Goal: Transaction & Acquisition: Purchase product/service

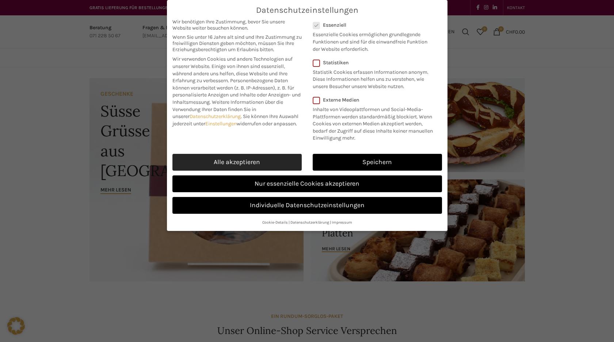
click at [257, 162] on link "Alle akzeptieren" at bounding box center [236, 162] width 129 height 17
checkbox input "true"
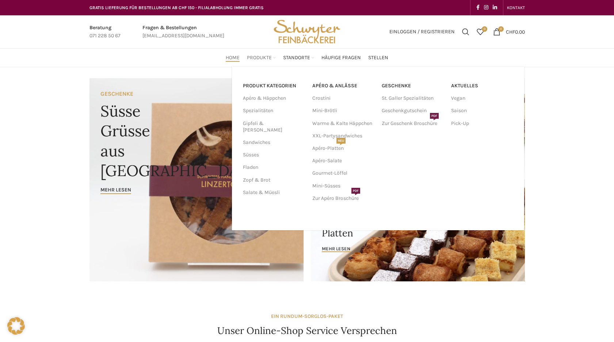
click at [263, 58] on span "Produkte" at bounding box center [259, 57] width 25 height 7
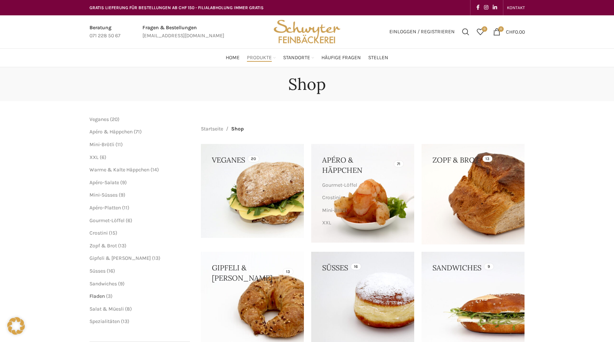
click at [92, 295] on span "Fladen" at bounding box center [96, 296] width 15 height 6
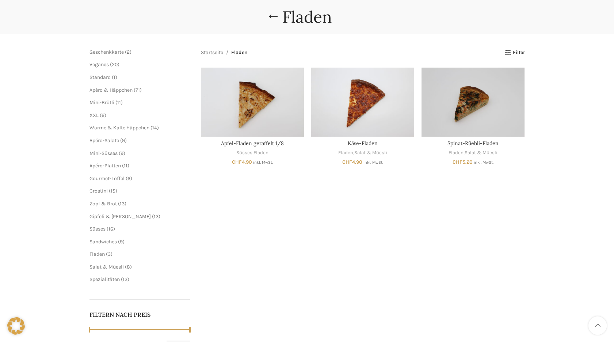
scroll to position [81, 0]
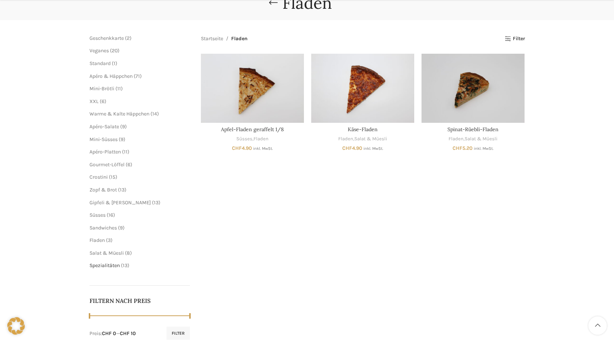
click at [102, 266] on span "Spezialitäten" at bounding box center [104, 265] width 30 height 6
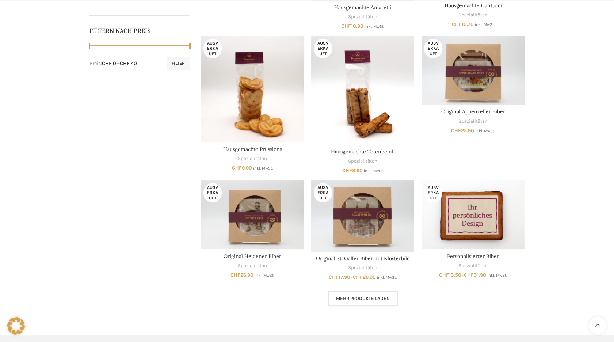
scroll to position [365, 0]
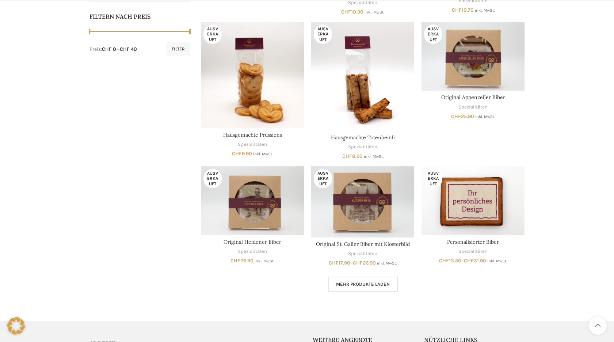
drag, startPoint x: 93, startPoint y: 278, endPoint x: 87, endPoint y: 276, distance: 6.9
drag, startPoint x: 87, startPoint y: 276, endPoint x: 361, endPoint y: 285, distance: 274.2
click at [361, 285] on span "Mehr Produkte laden" at bounding box center [363, 284] width 54 height 6
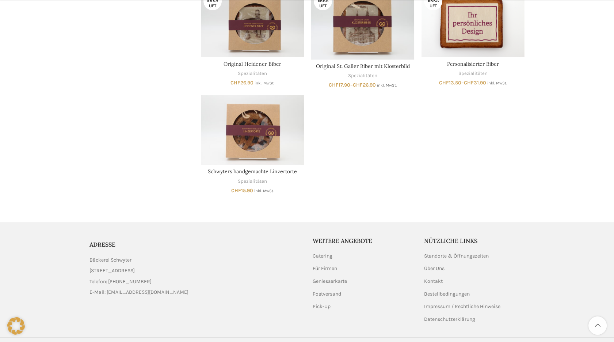
scroll to position [561, 0]
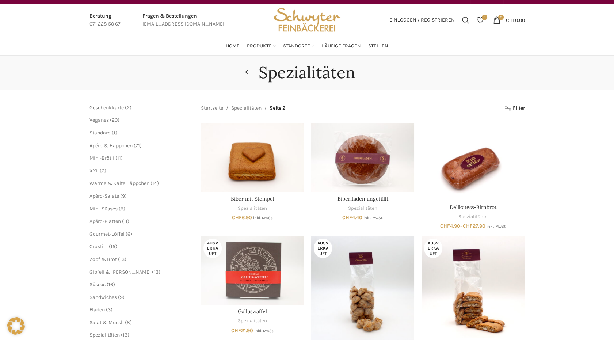
scroll to position [0, 0]
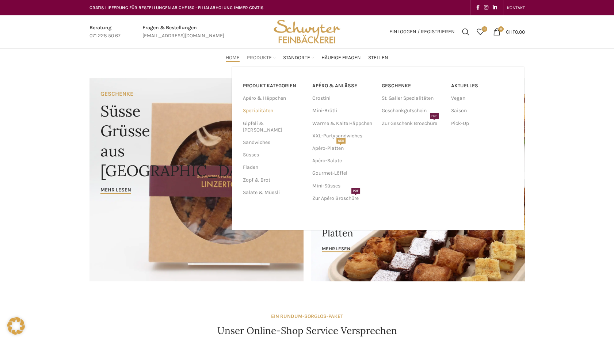
click at [259, 110] on link "Spezialitäten" at bounding box center [273, 110] width 61 height 12
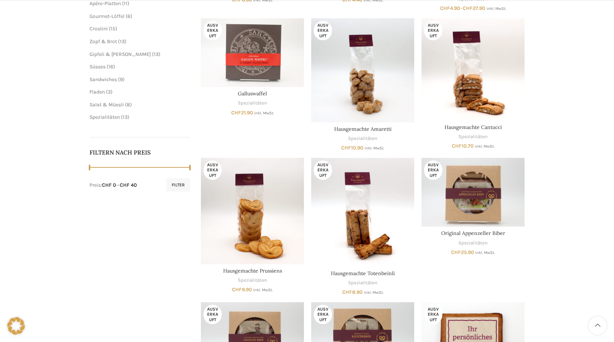
scroll to position [243, 0]
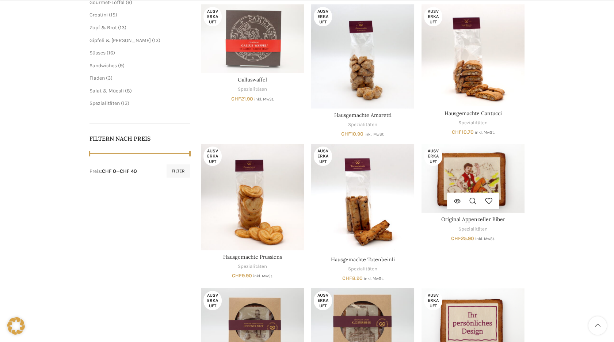
click at [481, 180] on img "Original Appenzeller Biber" at bounding box center [472, 178] width 103 height 69
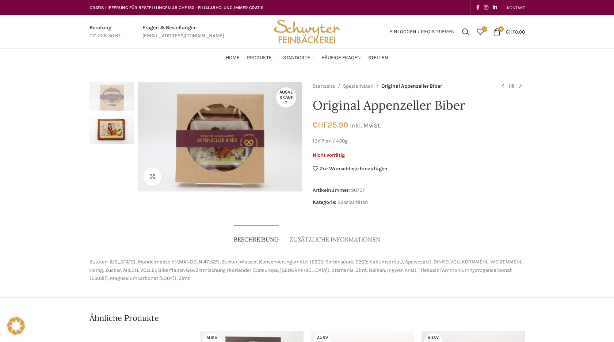
click at [98, 153] on div at bounding box center [111, 131] width 45 height 99
click at [103, 129] on img "2 / 2" at bounding box center [111, 129] width 45 height 29
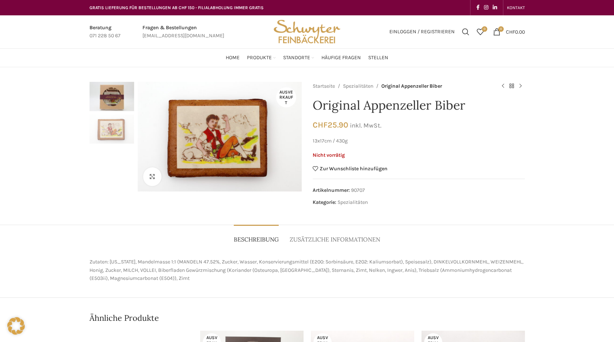
click at [120, 100] on img "1 / 2" at bounding box center [111, 96] width 45 height 29
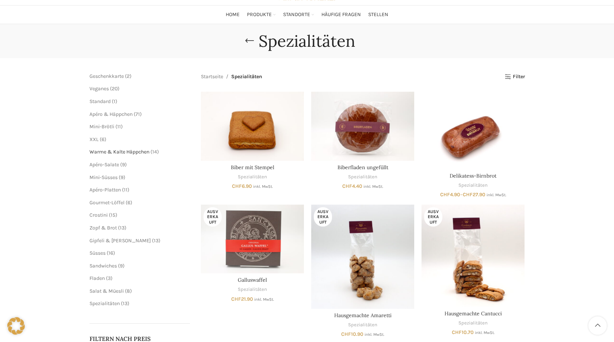
scroll to position [81, 0]
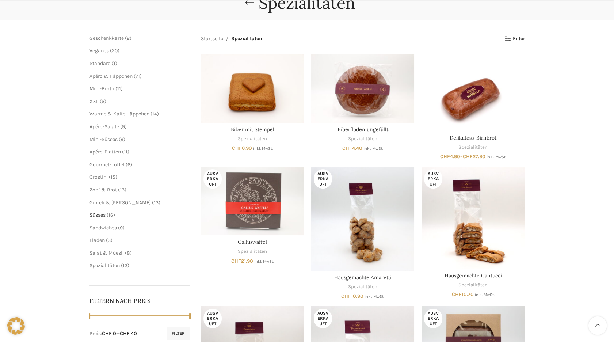
click at [98, 214] on span "Süsses" at bounding box center [97, 215] width 16 height 6
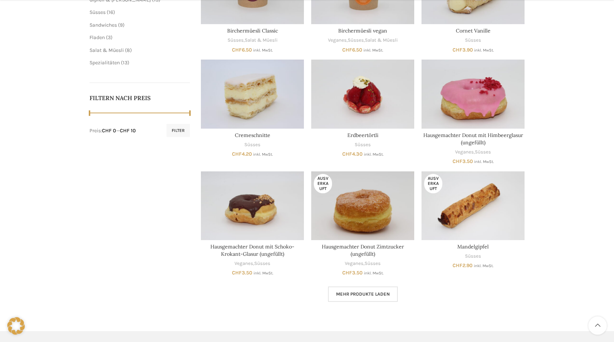
scroll to position [324, 0]
